Goal: Transaction & Acquisition: Book appointment/travel/reservation

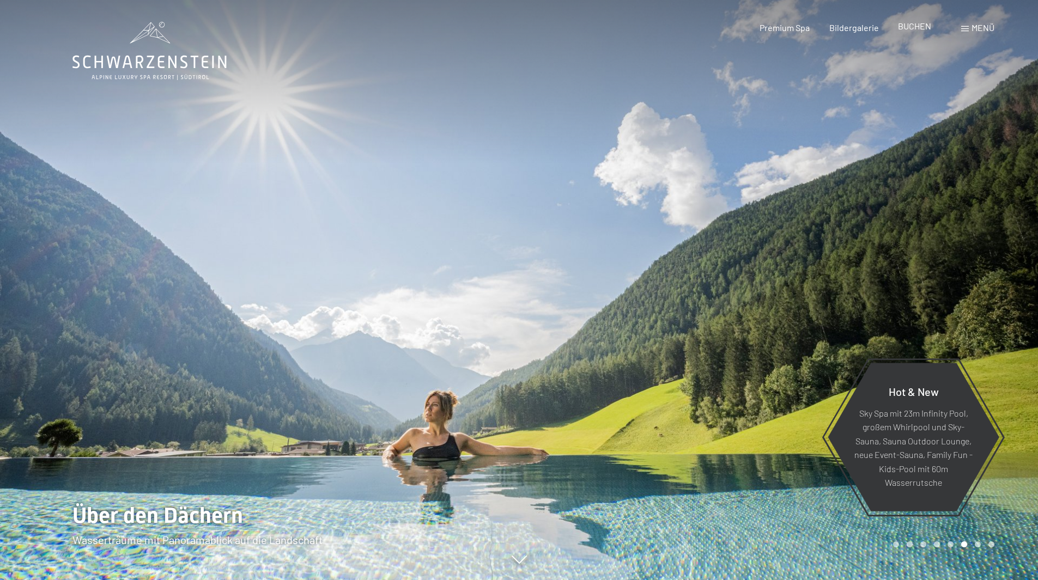
click at [917, 23] on span "BUCHEN" at bounding box center [914, 26] width 33 height 10
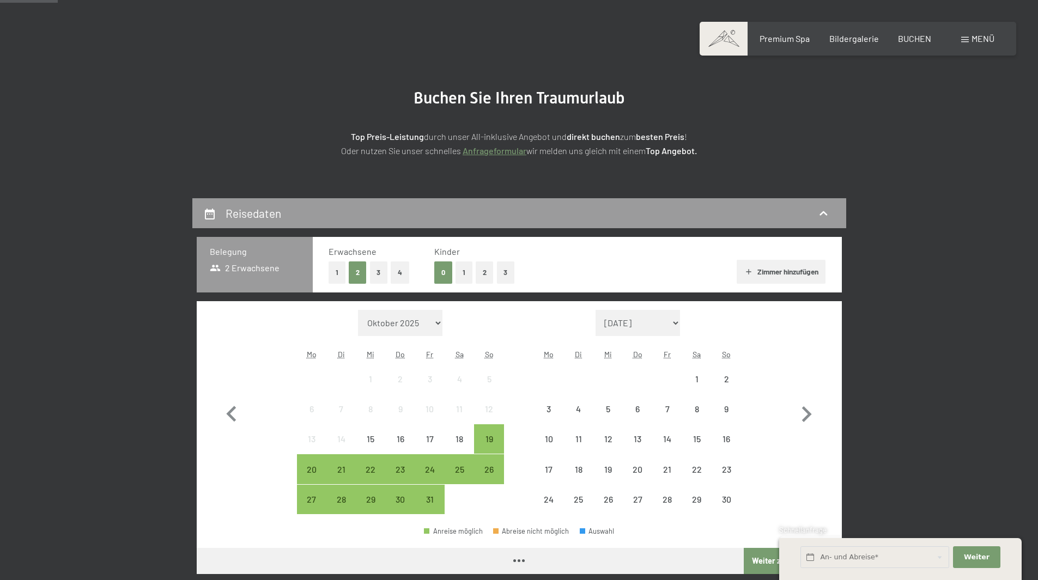
scroll to position [163, 0]
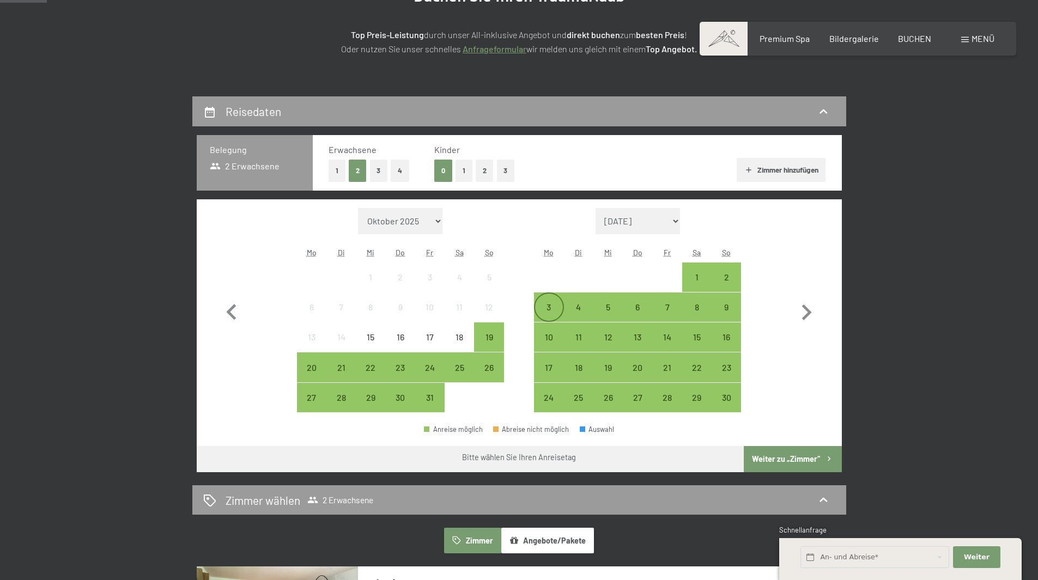
click at [549, 310] on div "3" at bounding box center [548, 316] width 27 height 27
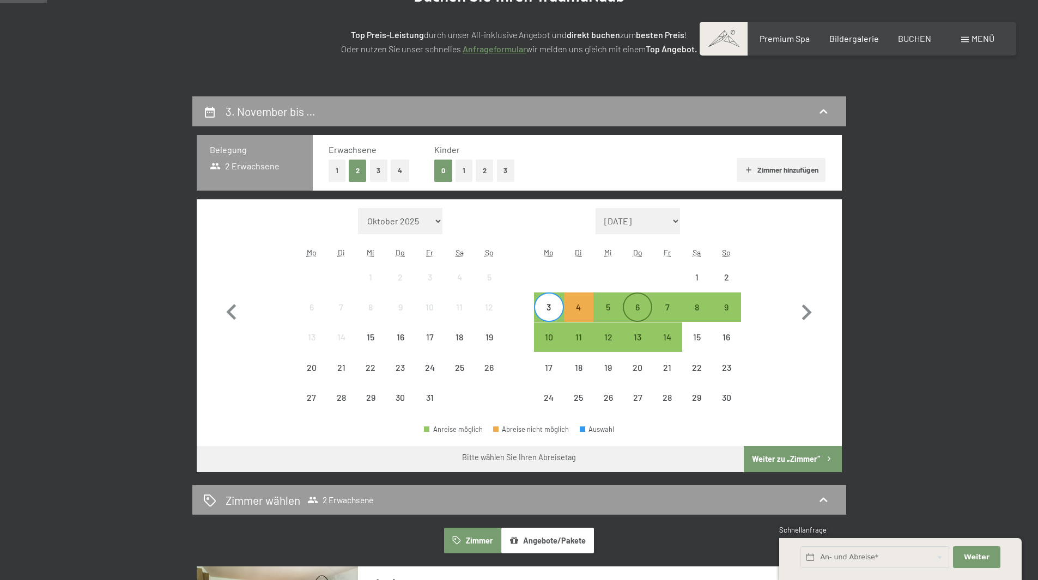
click at [640, 310] on div "6" at bounding box center [637, 316] width 27 height 27
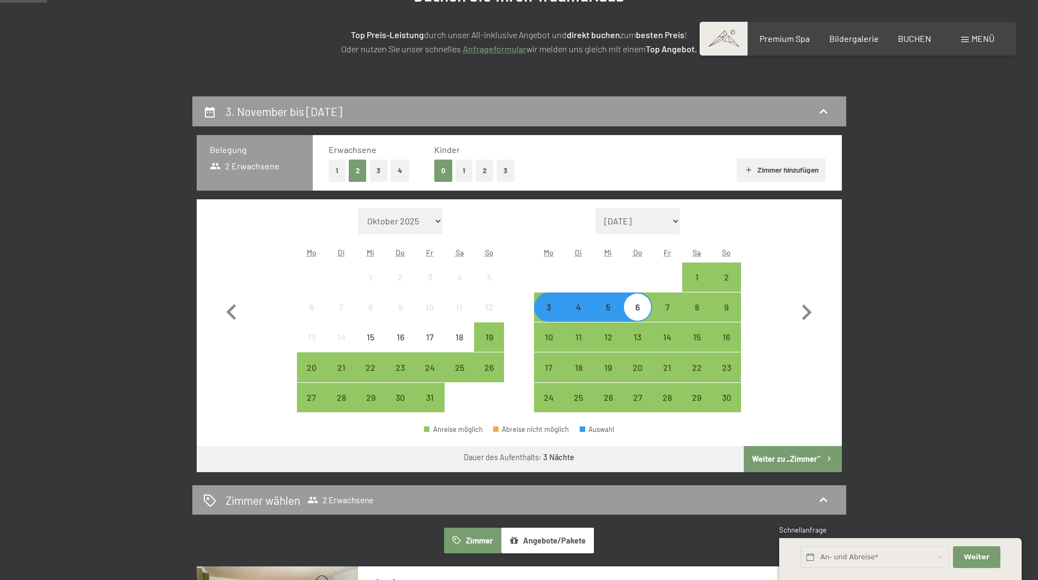
click at [804, 462] on button "Weiter zu „Zimmer“" at bounding box center [793, 459] width 98 height 26
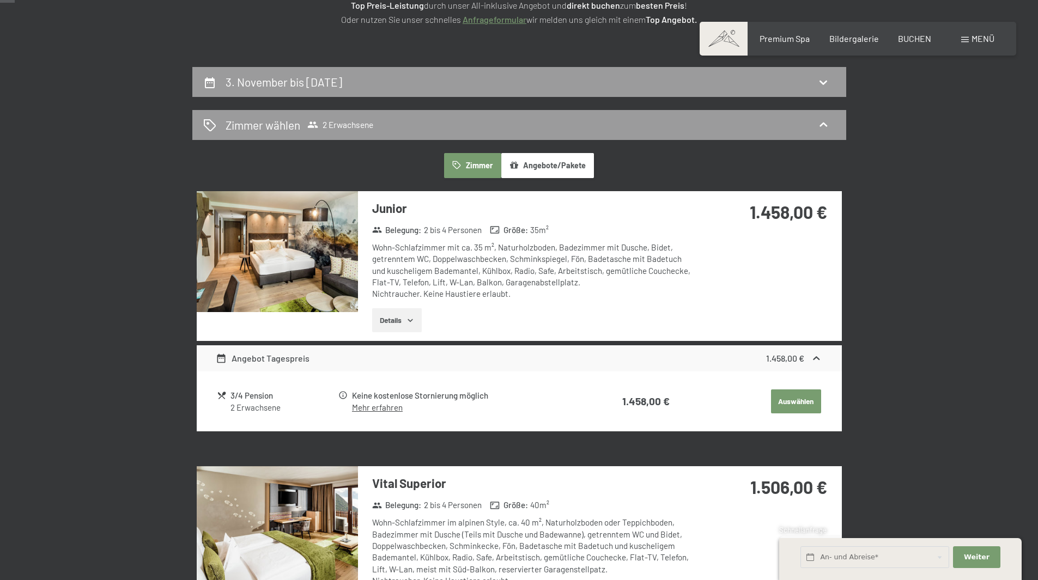
scroll to position [0, 0]
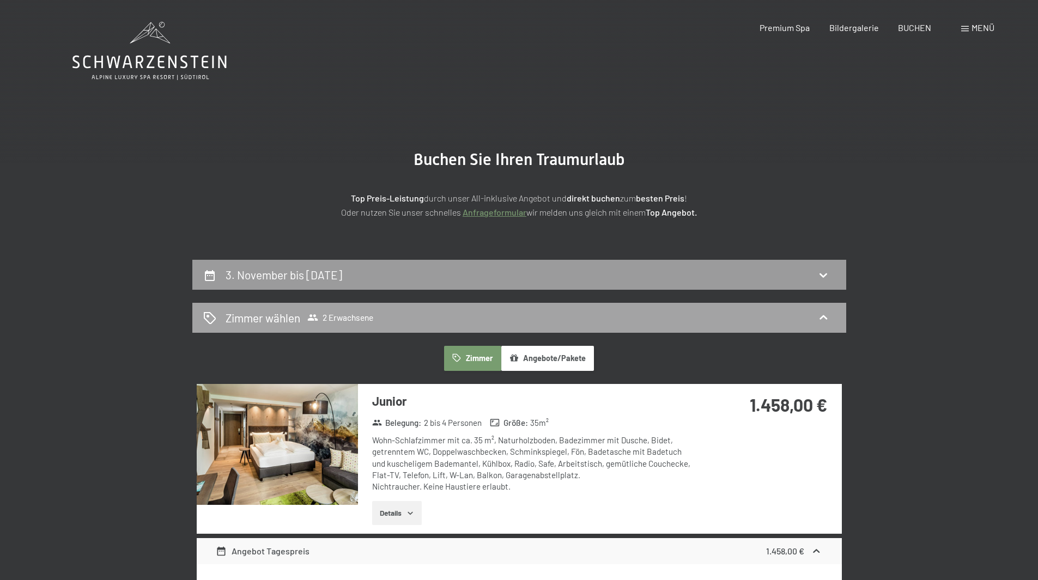
click at [740, 319] on div "Zimmer wählen 2 Erwachsene" at bounding box center [519, 318] width 632 height 16
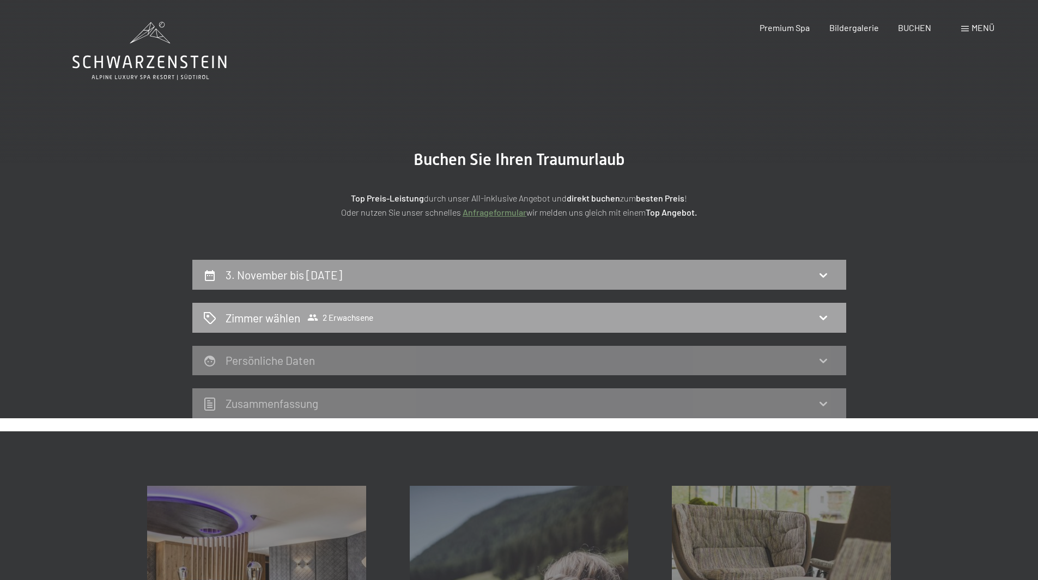
click at [823, 319] on icon at bounding box center [823, 317] width 13 height 13
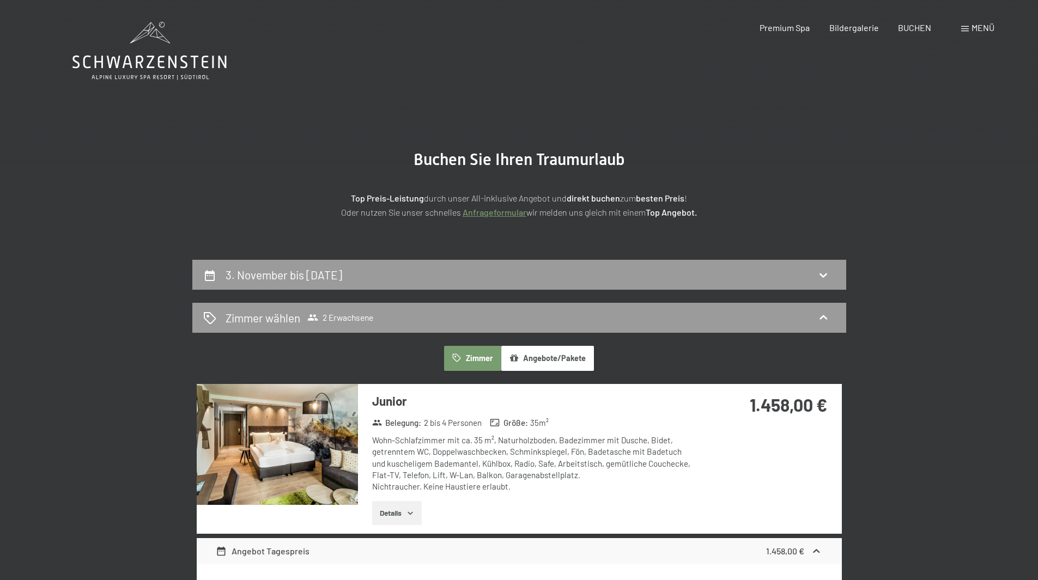
click at [519, 279] on div "3. November bis 6. November 2025" at bounding box center [519, 275] width 632 height 16
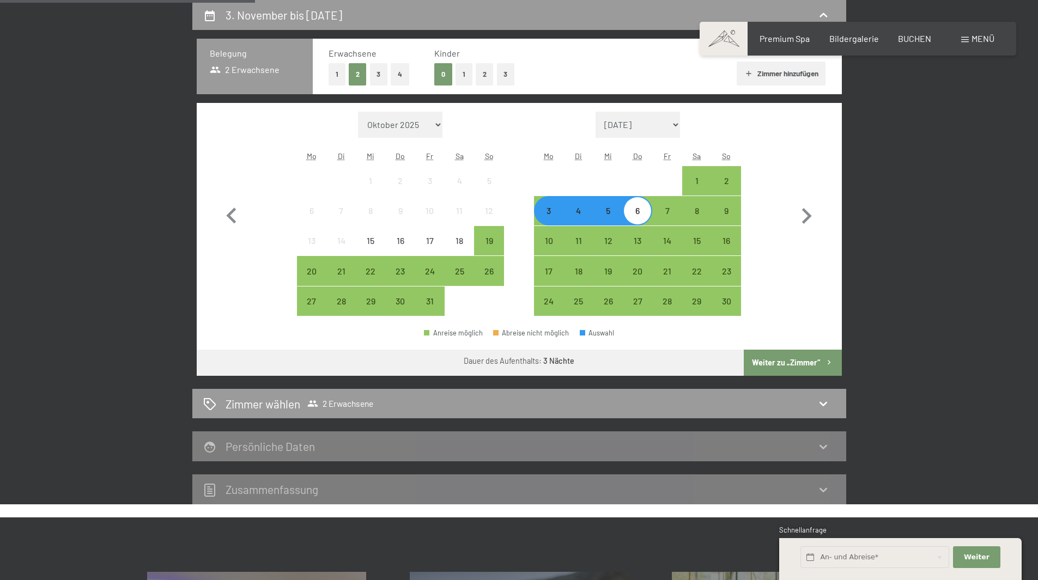
scroll to position [205, 0]
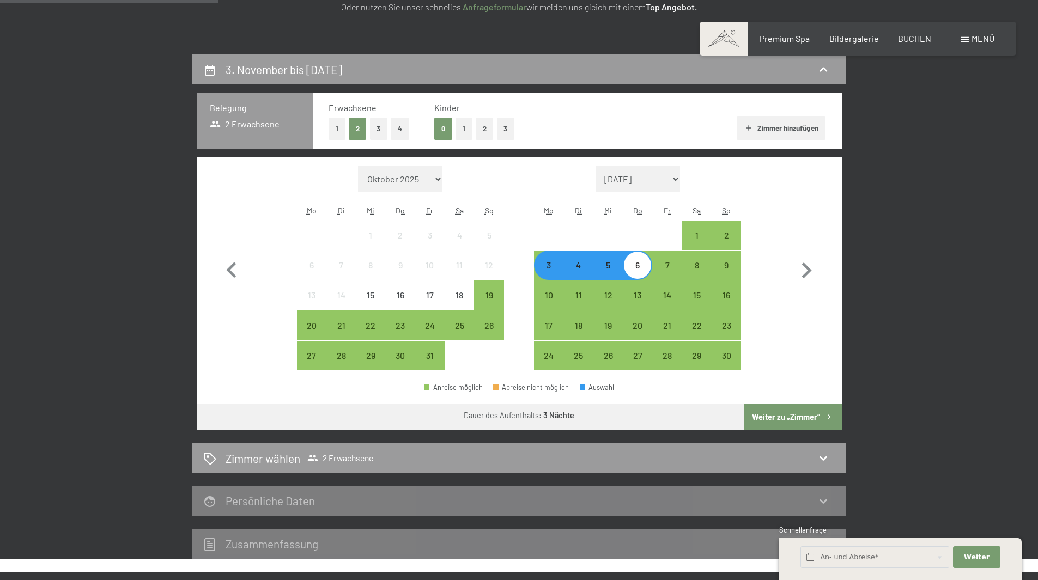
click at [332, 129] on button "1" at bounding box center [337, 129] width 17 height 22
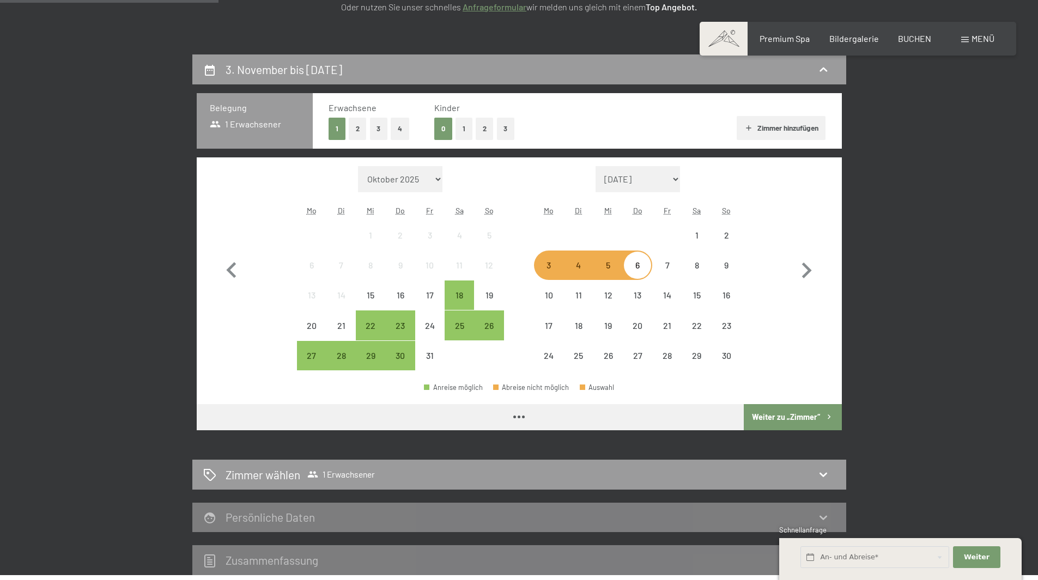
click at [468, 131] on button "1" at bounding box center [464, 129] width 17 height 22
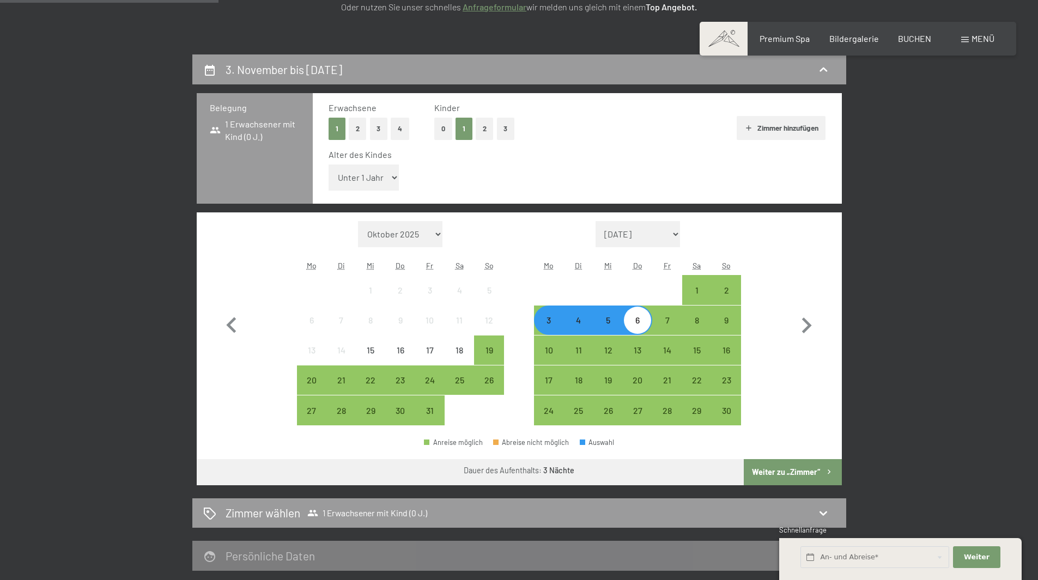
click at [806, 468] on button "Weiter zu „Zimmer“" at bounding box center [793, 472] width 98 height 26
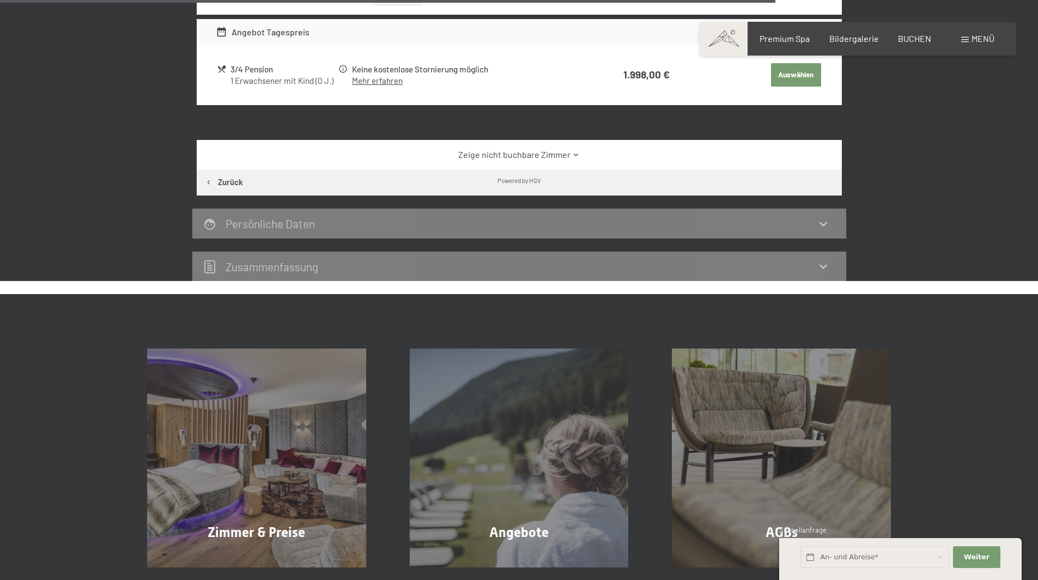
scroll to position [2058, 0]
